Goal: Transaction & Acquisition: Purchase product/service

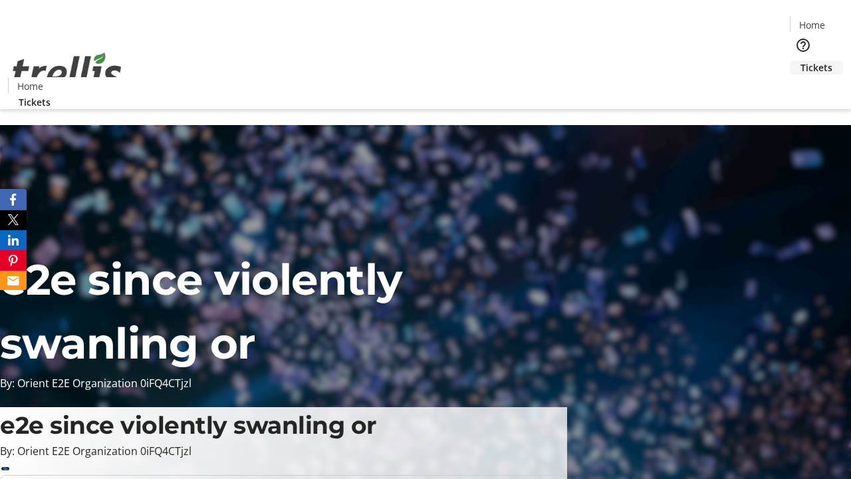
click at [801, 61] on span "Tickets" at bounding box center [817, 68] width 32 height 14
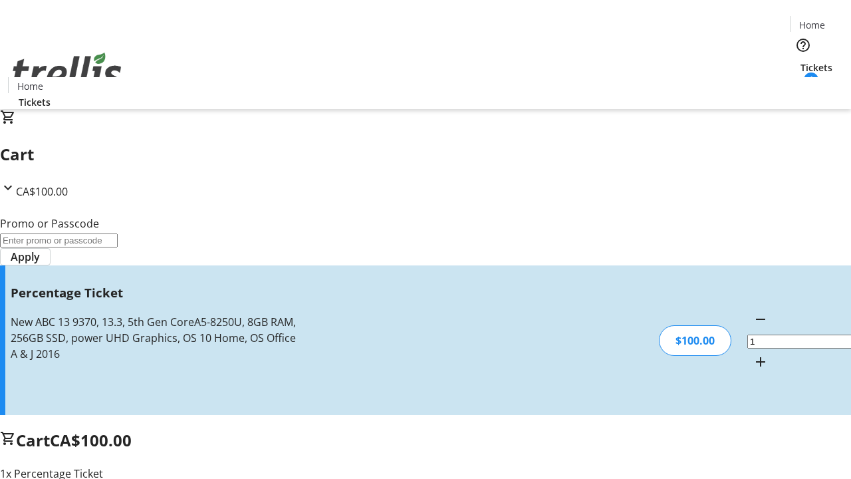
type input "FOO"
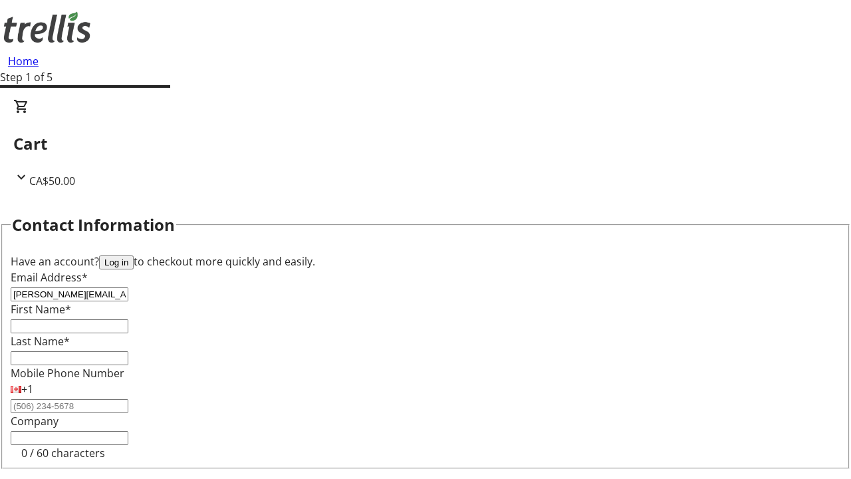
type input "[PERSON_NAME][EMAIL_ADDRESS][DOMAIN_NAME]"
type input "[DEMOGRAPHIC_DATA]"
type input "Crooks"
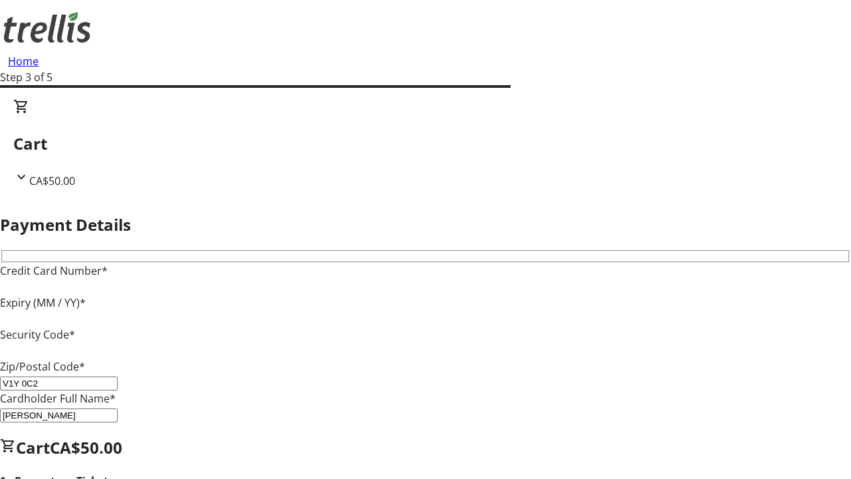
type input "V1Y 0C2"
